Goal: Task Accomplishment & Management: Manage account settings

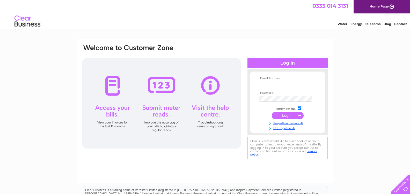
type input "[EMAIL_ADDRESS][DOMAIN_NAME]"
click at [289, 115] on input "submit" at bounding box center [288, 115] width 32 height 7
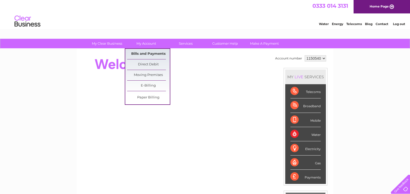
click at [150, 55] on link "Bills and Payments" at bounding box center [148, 54] width 43 height 10
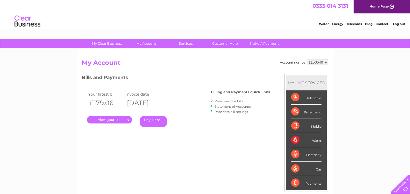
click at [114, 118] on link "." at bounding box center [109, 120] width 45 height 8
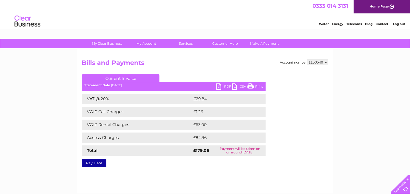
click at [225, 86] on link "PDF" at bounding box center [224, 88] width 16 height 8
